Goal: Transaction & Acquisition: Purchase product/service

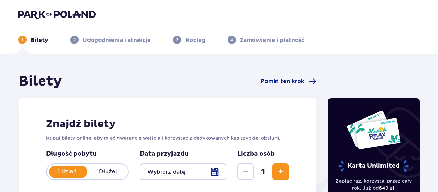
click at [204, 173] on div at bounding box center [183, 172] width 86 height 17
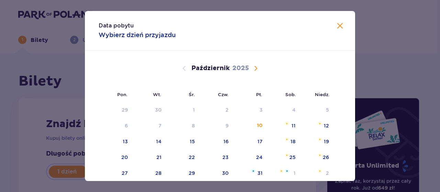
click at [253, 69] on span "Następny miesiąc" at bounding box center [256, 68] width 8 height 8
click at [253, 66] on span "Następny miesiąc" at bounding box center [256, 68] width 8 height 8
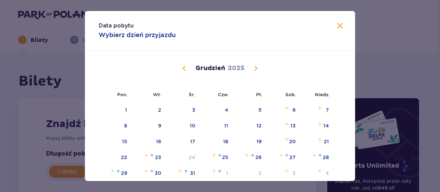
click at [183, 67] on span "Poprzedni miesiąc" at bounding box center [184, 68] width 8 height 8
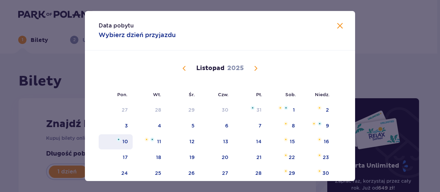
click at [122, 145] on div "10" at bounding box center [125, 141] width 6 height 7
click at [129, 139] on div "10" at bounding box center [116, 142] width 34 height 15
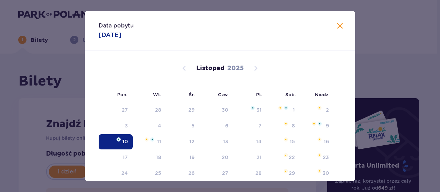
type input "[DATE]"
click at [117, 143] on div "Znajdź bilety Kupuj bilety online, aby mieć gwarancję wejścia i korzystać z ded…" at bounding box center [168, 179] width 298 height 163
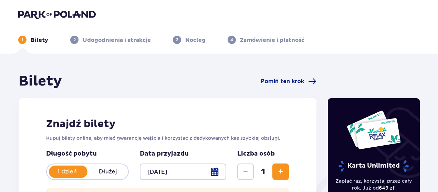
scroll to position [74, 0]
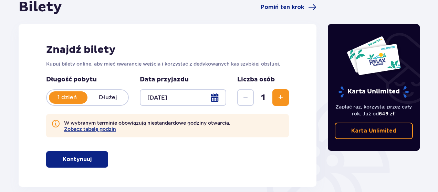
click at [276, 94] on span "Zwiększ" at bounding box center [280, 98] width 8 height 8
click at [101, 164] on button "Kontynuuj" at bounding box center [77, 159] width 62 height 17
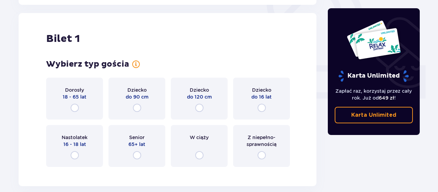
scroll to position [261, 0]
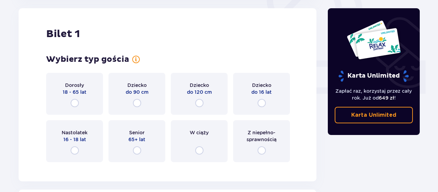
click at [72, 96] on div "Dorosły 18 - 65 lat" at bounding box center [74, 94] width 57 height 42
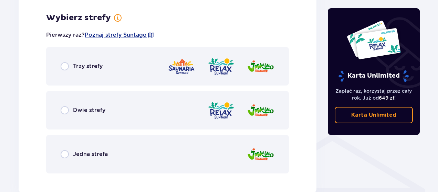
scroll to position [429, 0]
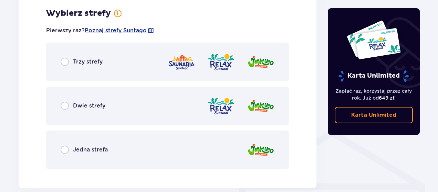
click at [103, 73] on div "Trzy strefy" at bounding box center [167, 62] width 243 height 39
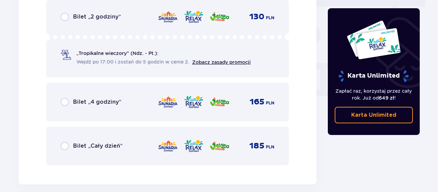
scroll to position [632, 0]
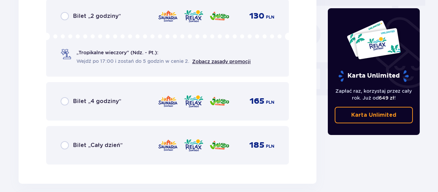
click at [62, 146] on input "radio" at bounding box center [65, 145] width 8 height 8
radio input "true"
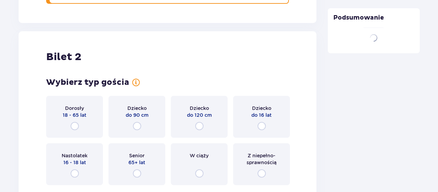
scroll to position [816, 0]
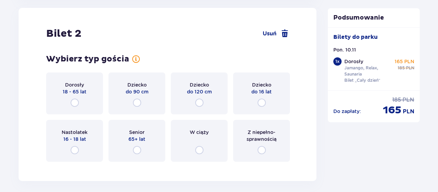
click at [71, 103] on input "radio" at bounding box center [75, 103] width 8 height 8
radio input "true"
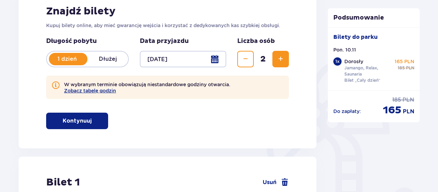
scroll to position [0, 0]
